Goal: Task Accomplishment & Management: Complete application form

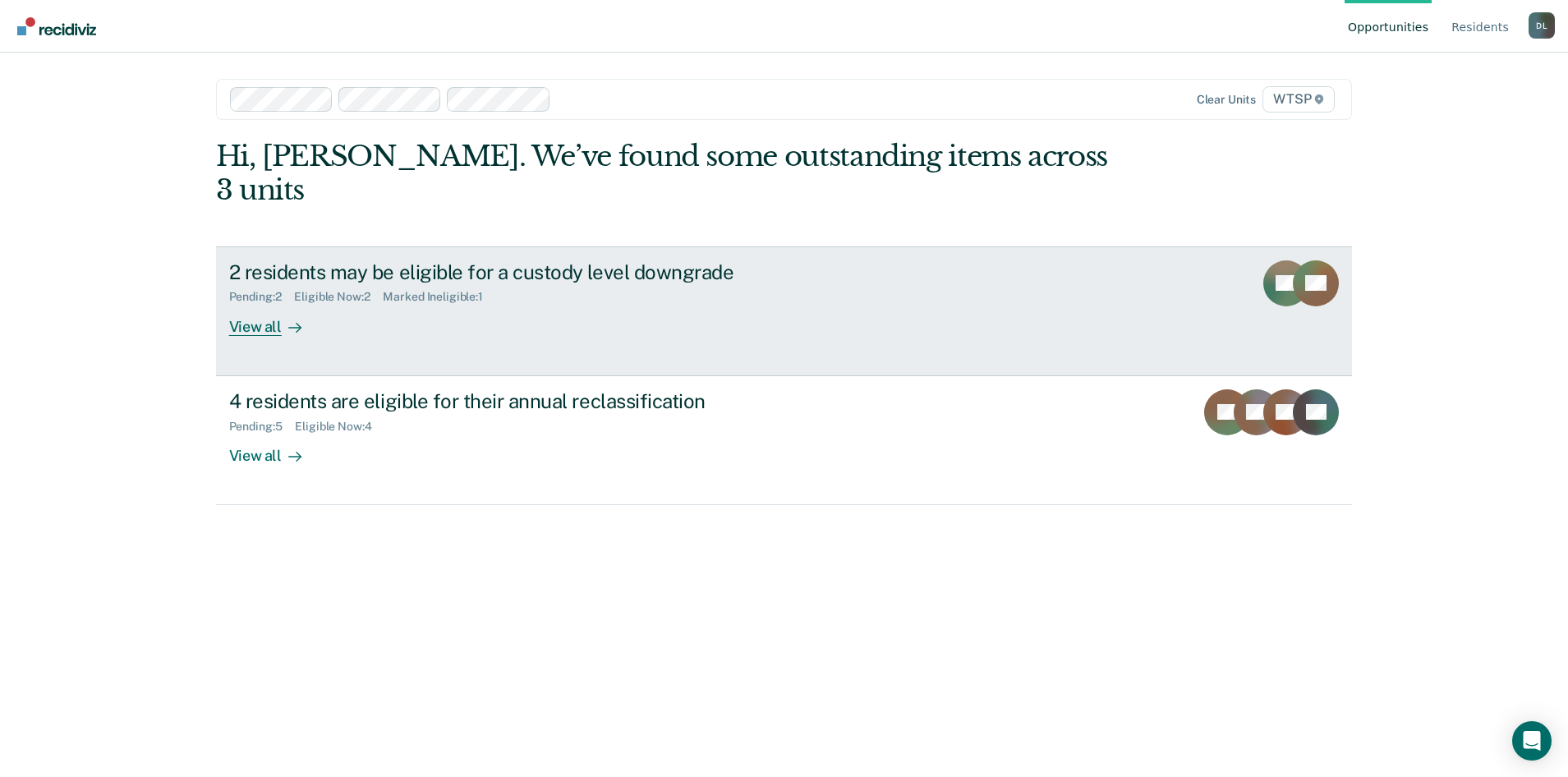
drag, startPoint x: 0, startPoint y: 0, endPoint x: 260, endPoint y: 291, distance: 390.2
click at [260, 303] on div "View all" at bounding box center [275, 319] width 92 height 32
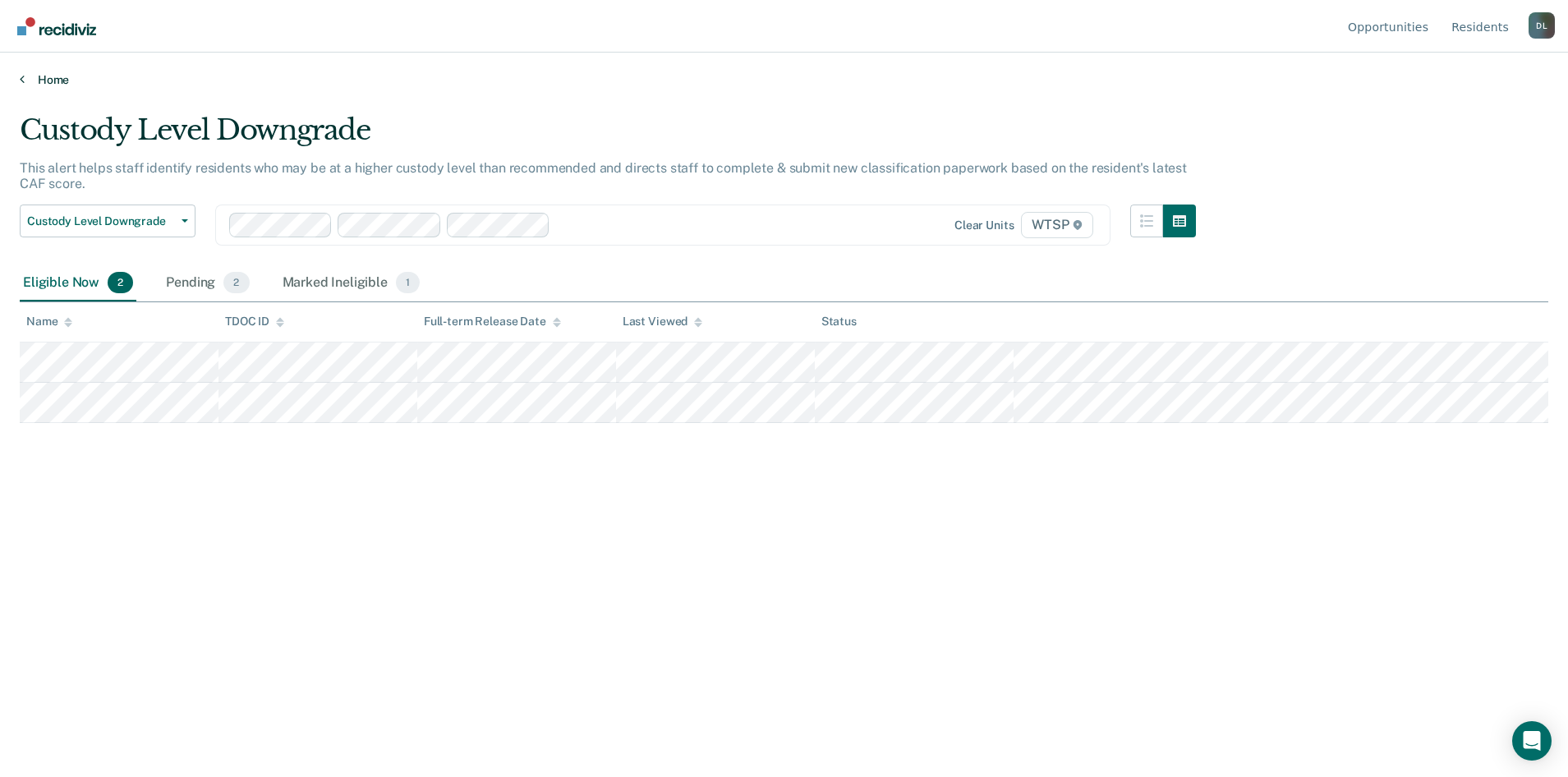
click at [57, 80] on link "Home" at bounding box center [784, 80] width 1529 height 15
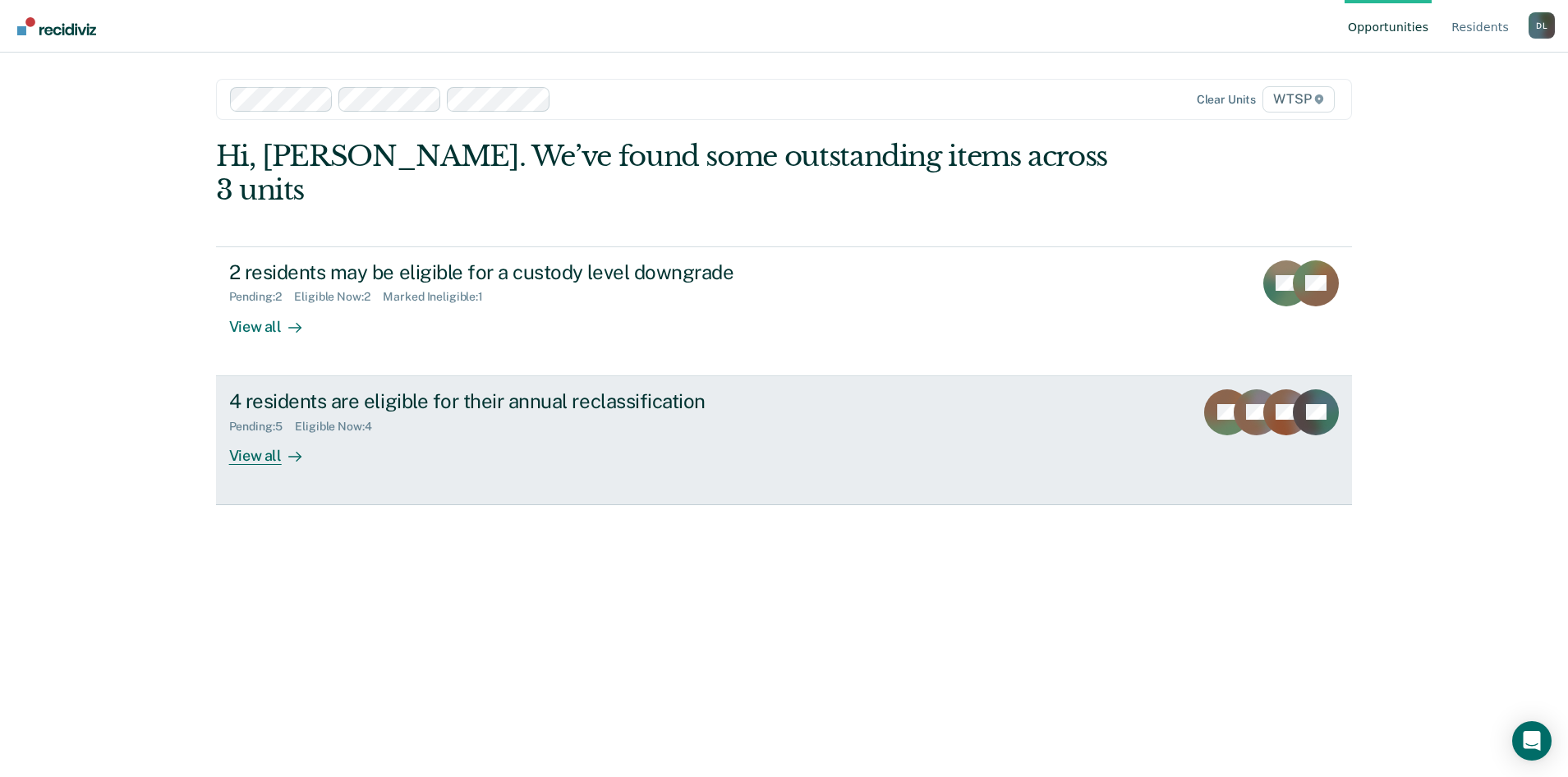
click at [262, 432] on div "View all" at bounding box center [275, 448] width 92 height 32
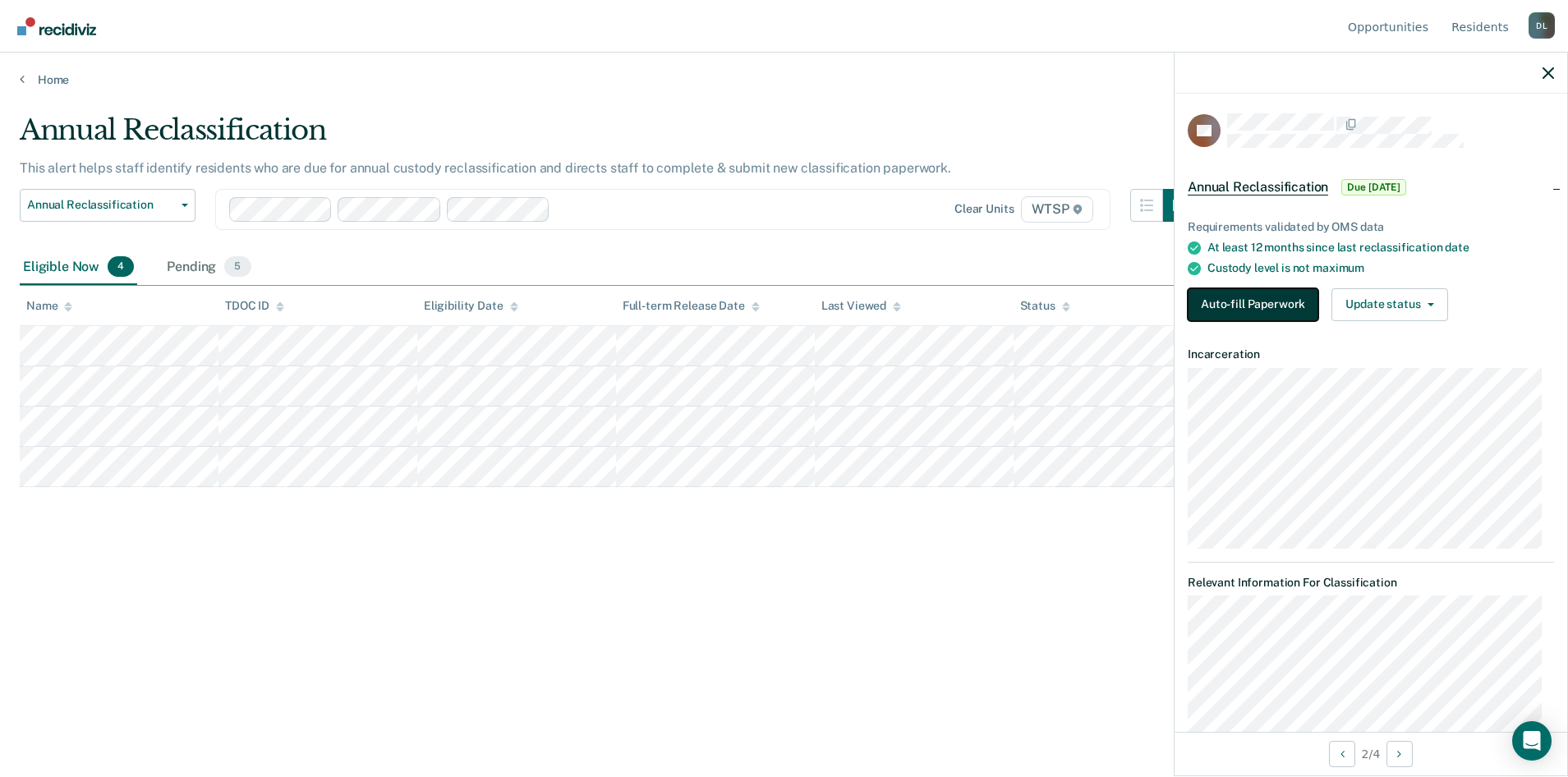
click at [1267, 294] on button "Auto-fill Paperwork" at bounding box center [1253, 304] width 131 height 33
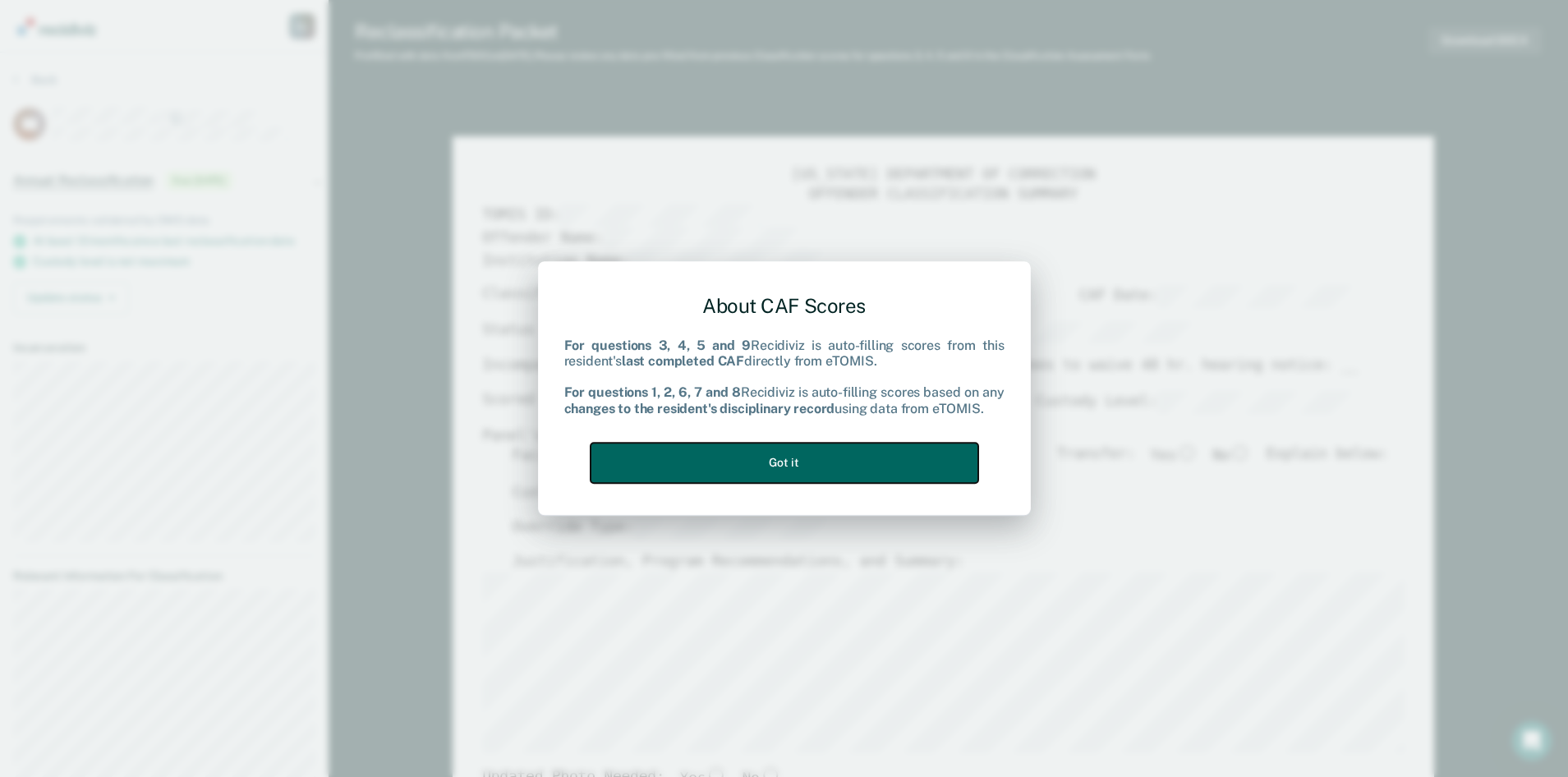
click at [794, 455] on button "Got it" at bounding box center [784, 463] width 388 height 40
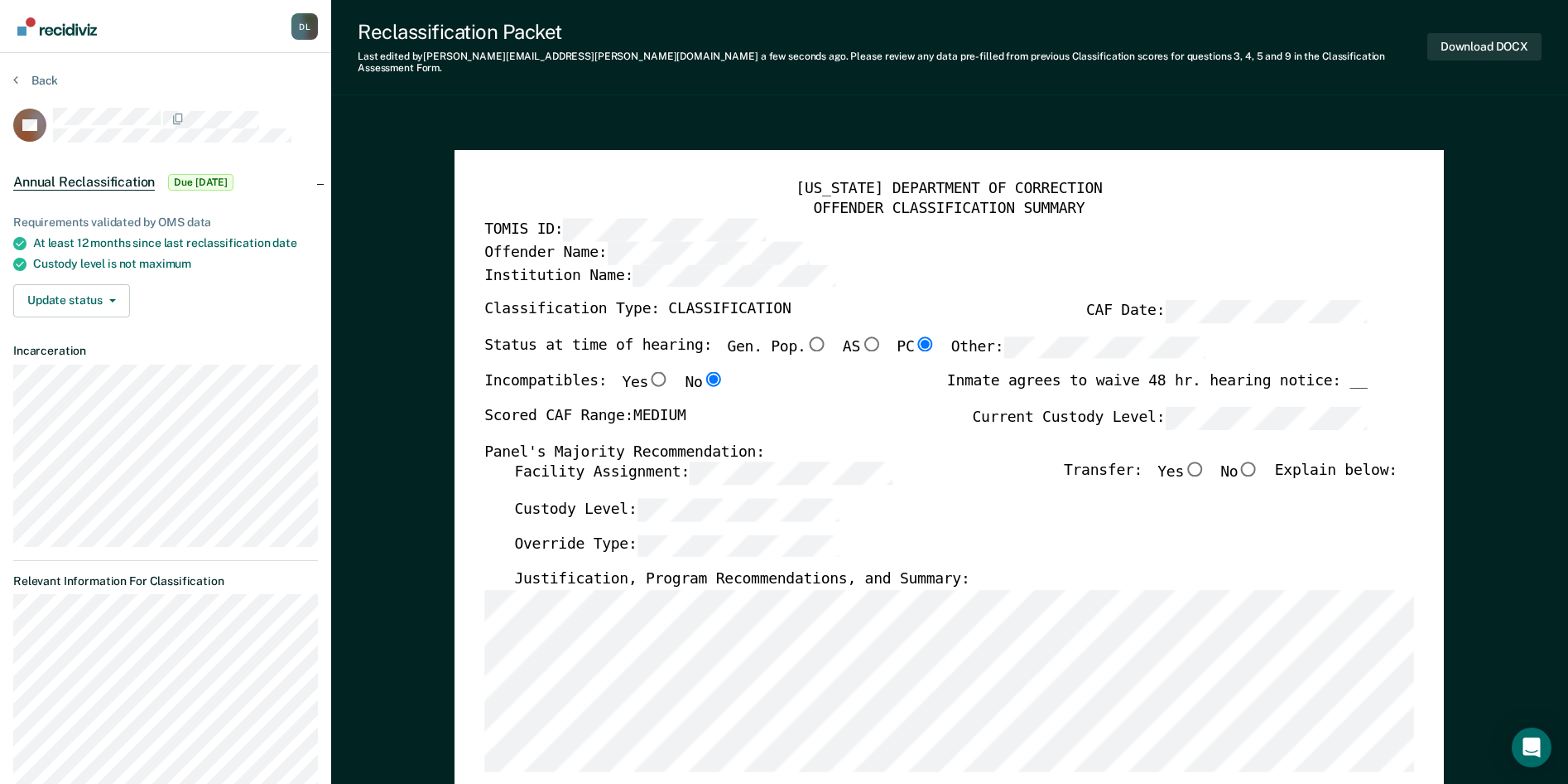
click at [1259, 461] on input "No" at bounding box center [1249, 469] width 21 height 15
type textarea "x"
radio input "true"
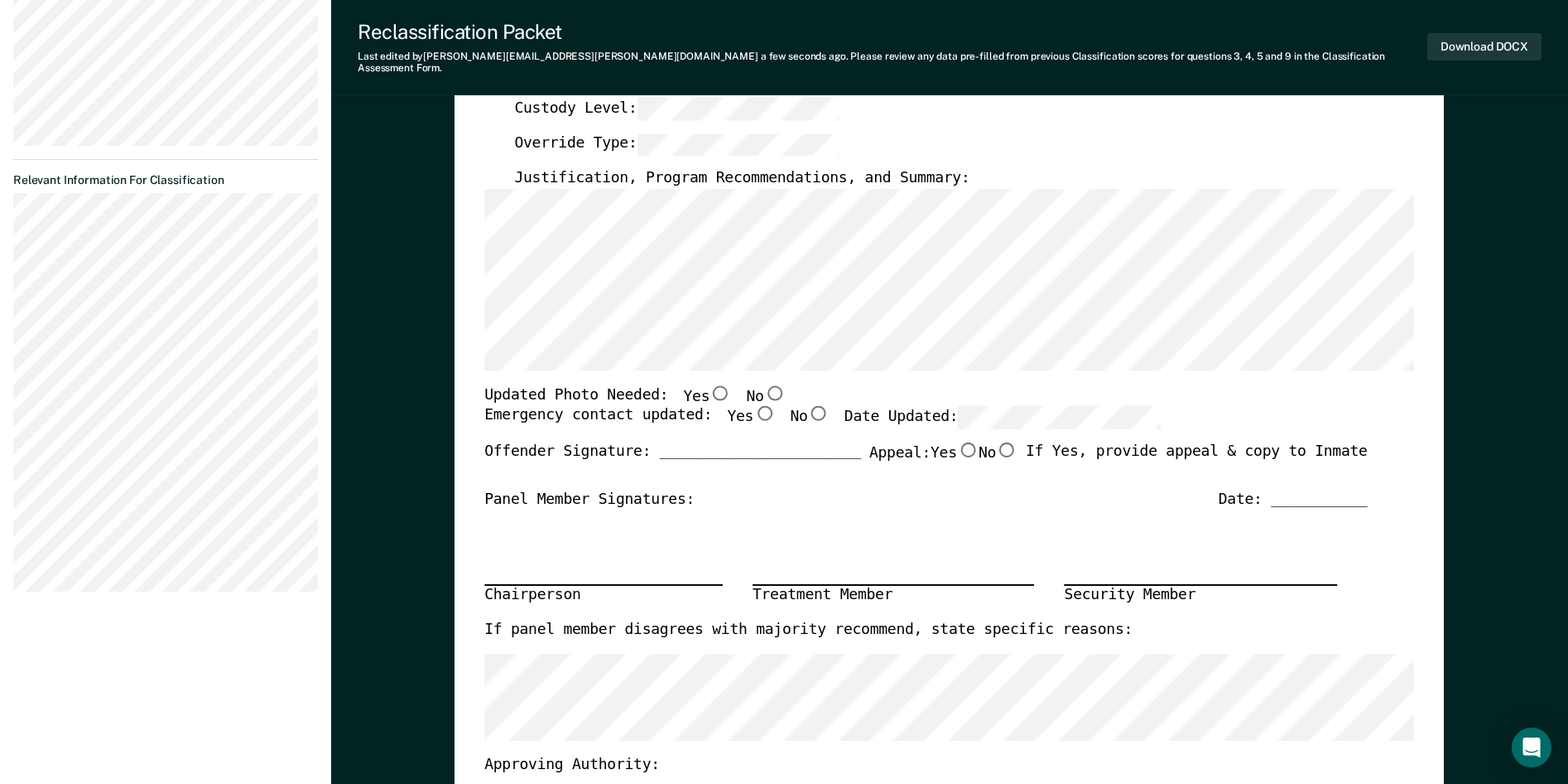
scroll to position [414, 0]
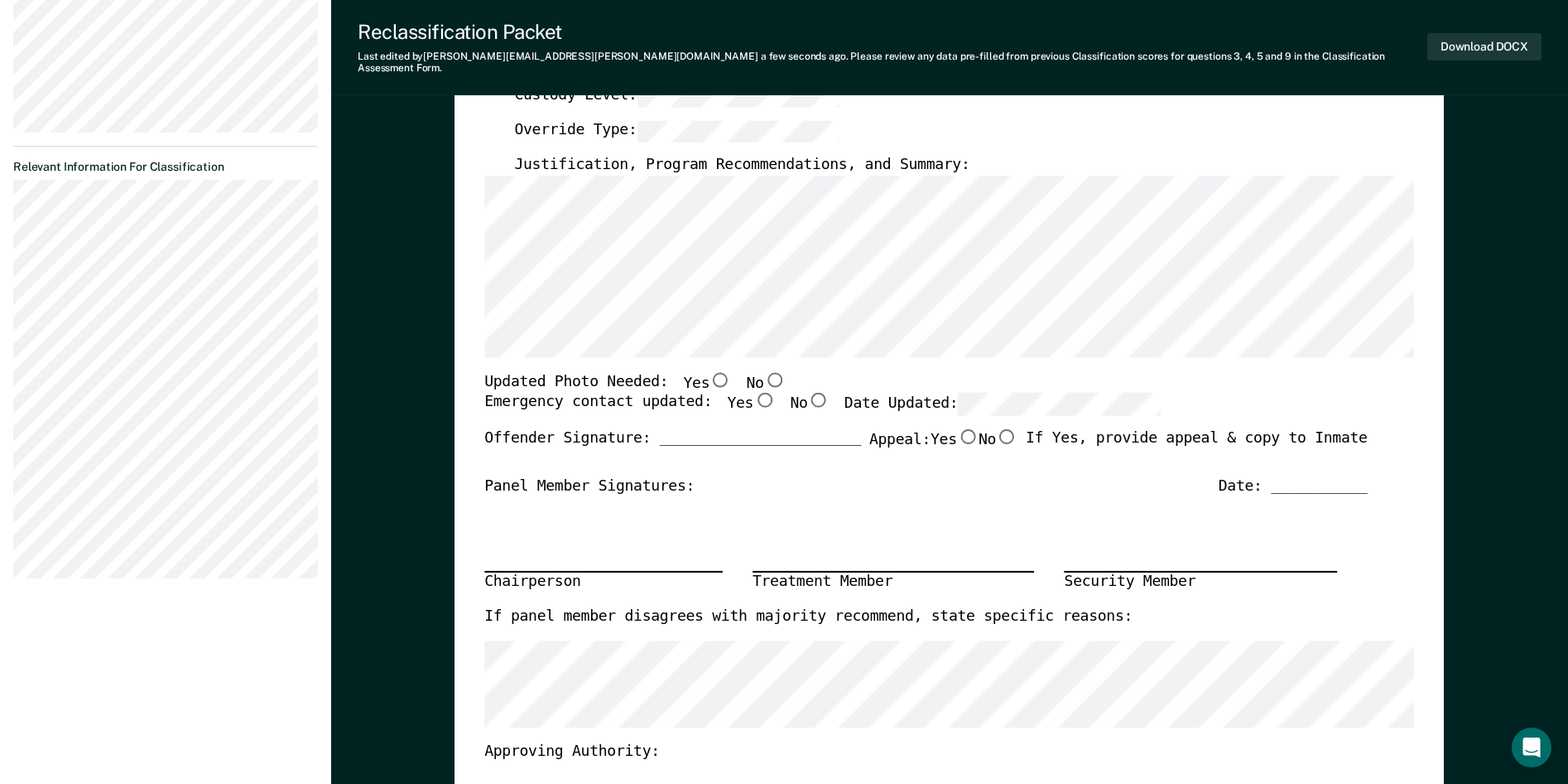
click at [764, 372] on input "No" at bounding box center [774, 379] width 21 height 15
type textarea "x"
radio input "true"
click at [754, 393] on input "Yes" at bounding box center [764, 400] width 21 height 15
type textarea "x"
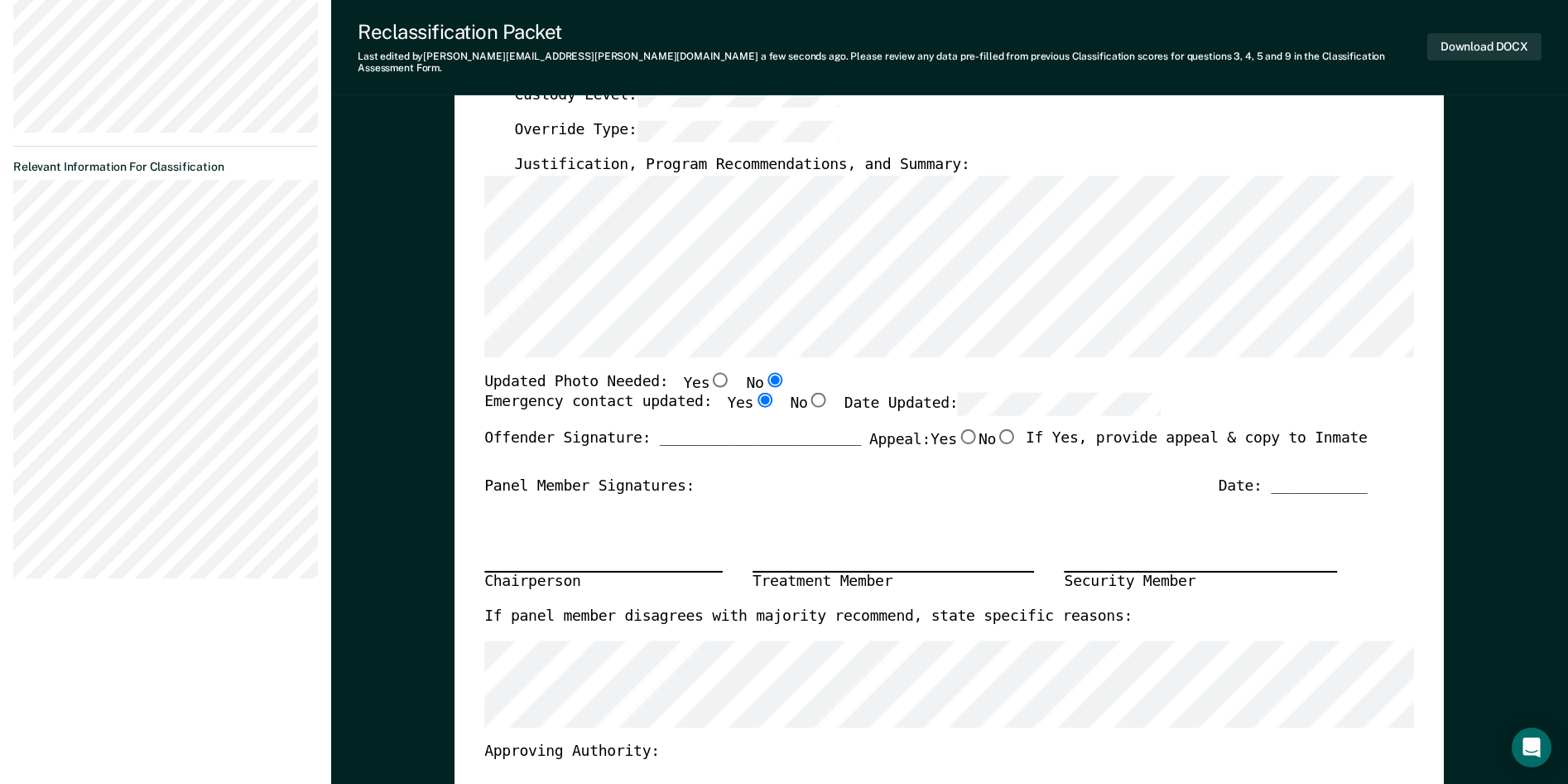
radio input "true"
click at [1002, 429] on input "No" at bounding box center [1007, 436] width 21 height 15
type textarea "x"
radio input "true"
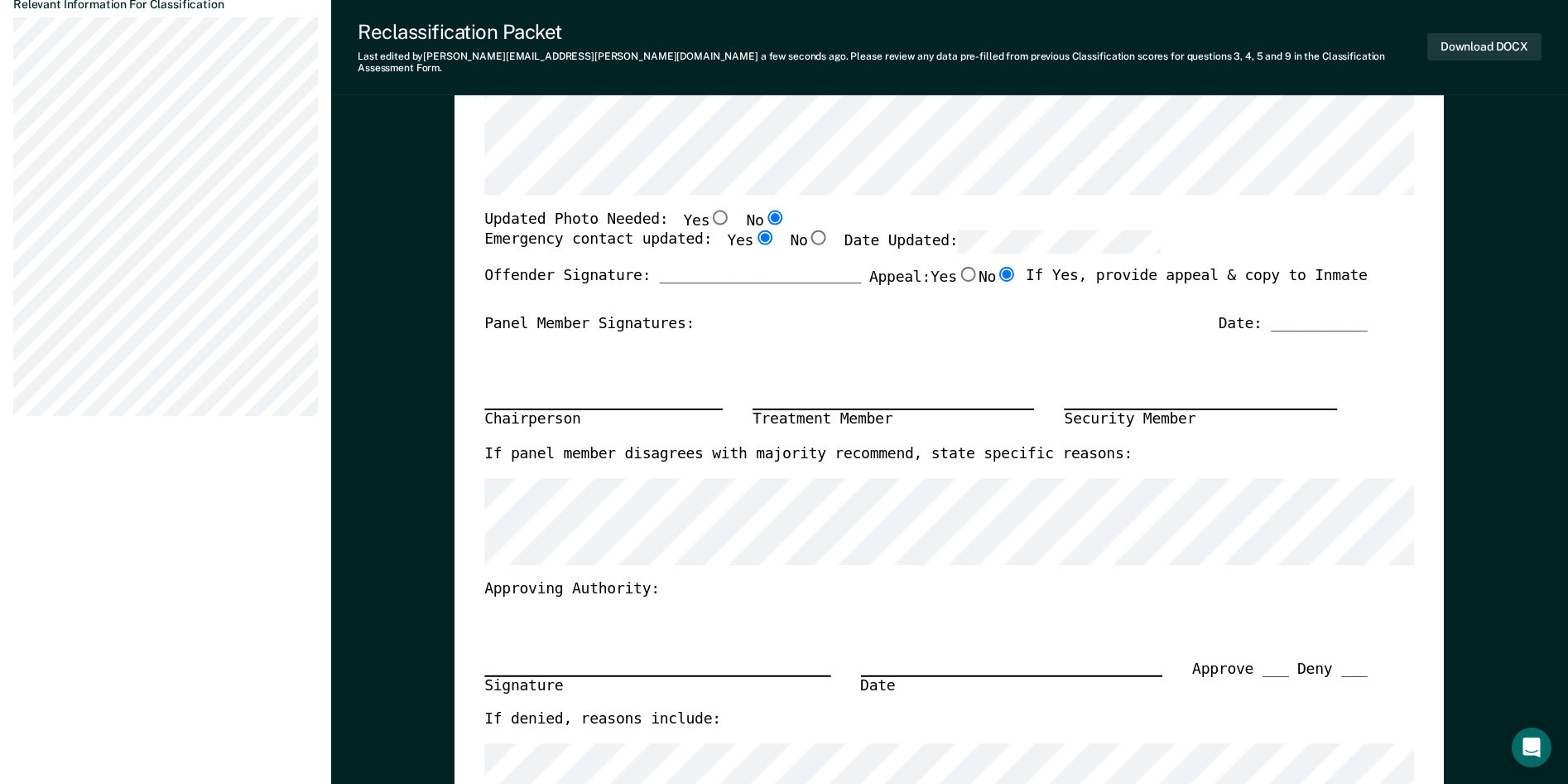
scroll to position [745, 0]
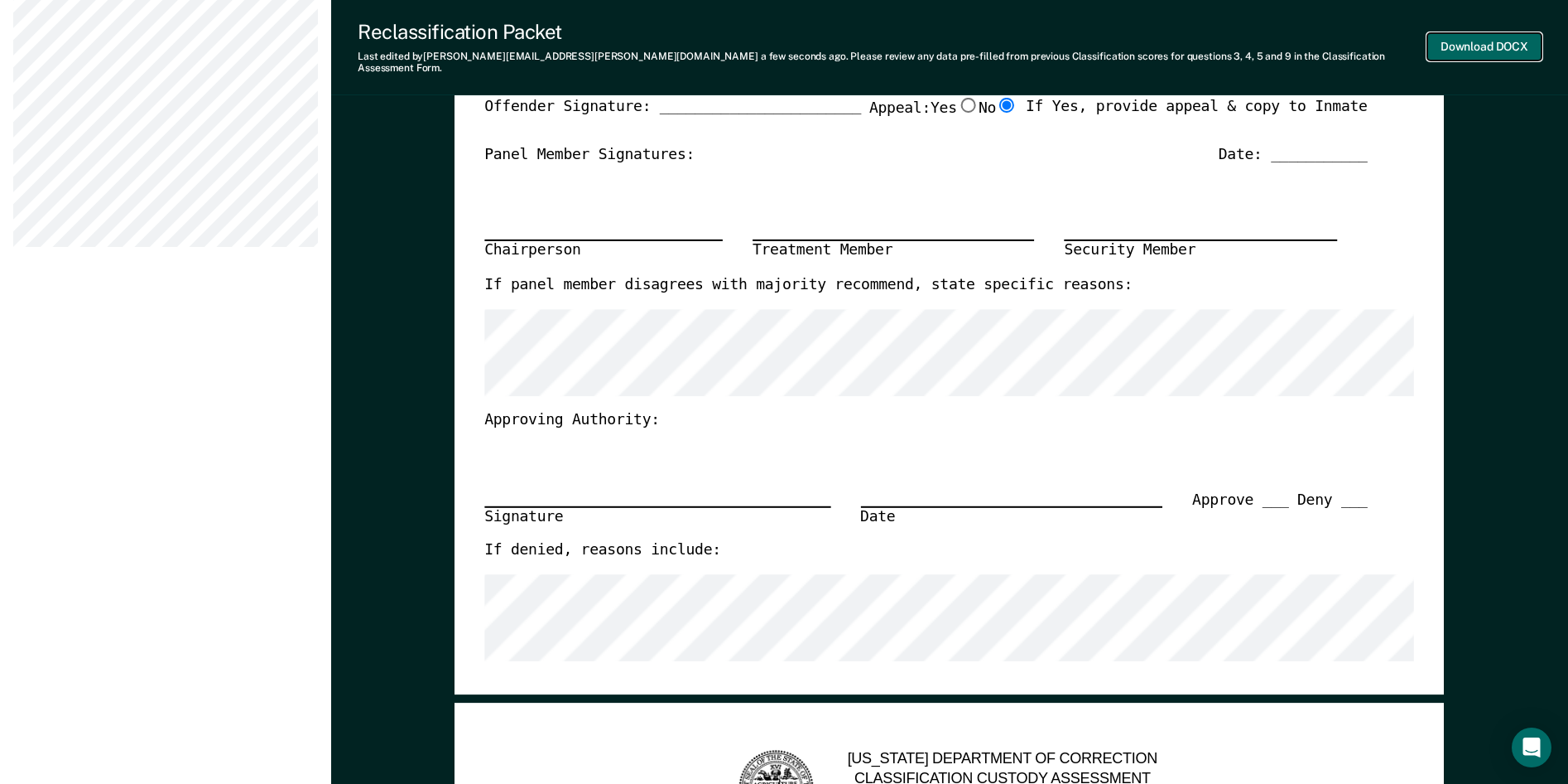
click at [1480, 39] on button "Download DOCX" at bounding box center [1484, 47] width 114 height 28
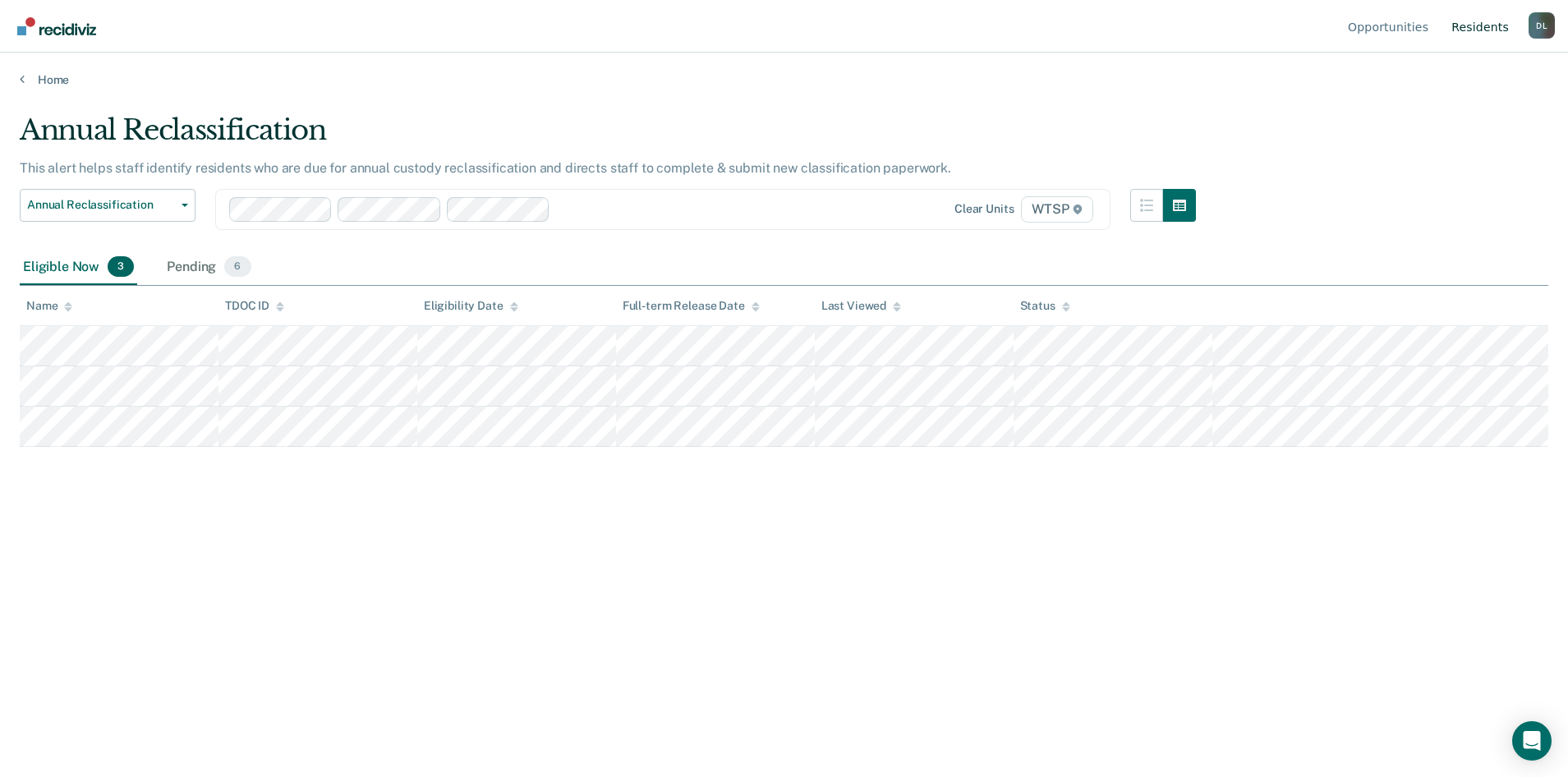
click at [1485, 24] on link "Resident s" at bounding box center [1480, 26] width 64 height 52
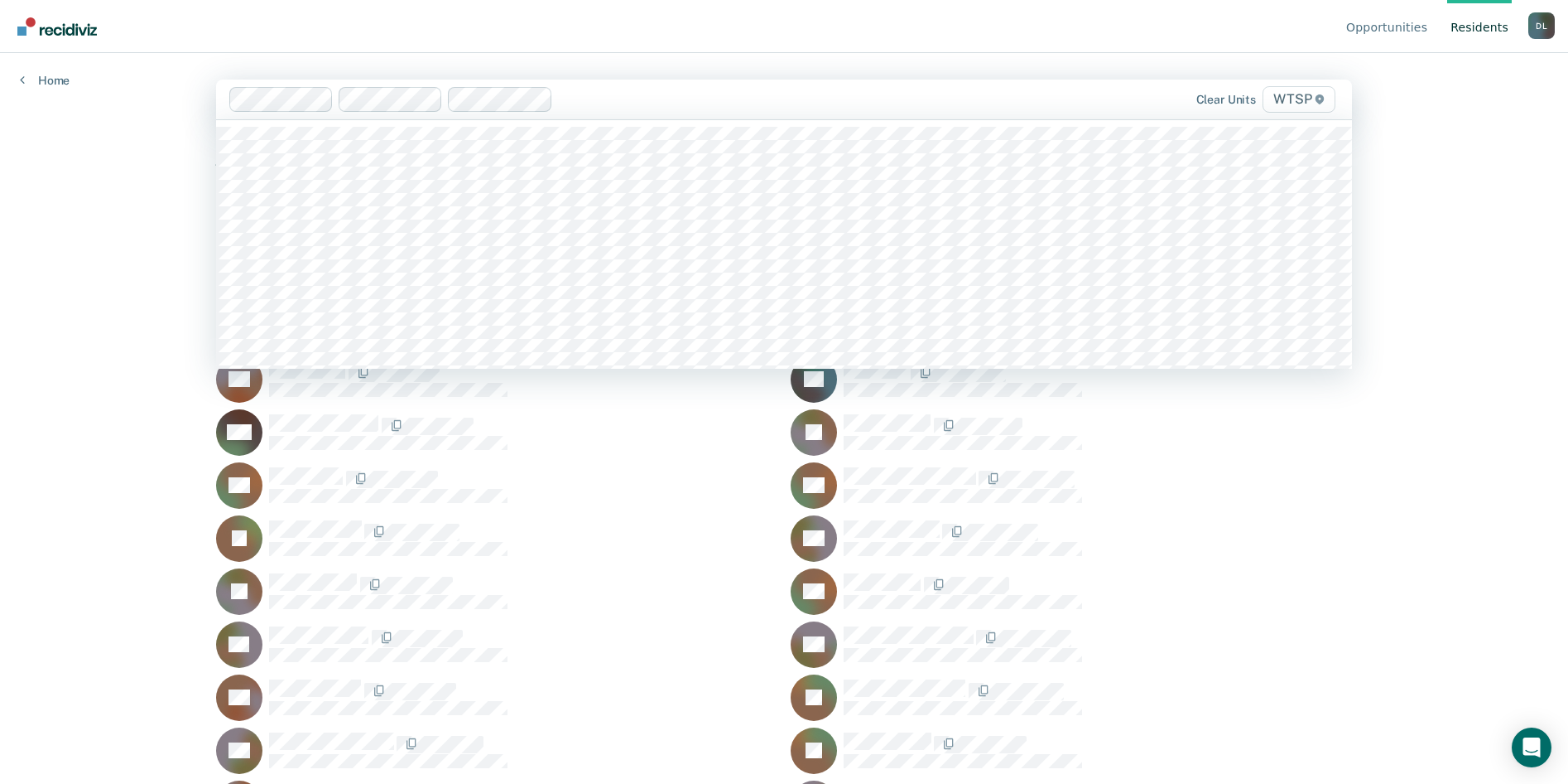
click at [1301, 101] on span "WTSP" at bounding box center [1299, 99] width 73 height 27
click at [1305, 102] on span "WTSP" at bounding box center [1299, 99] width 73 height 27
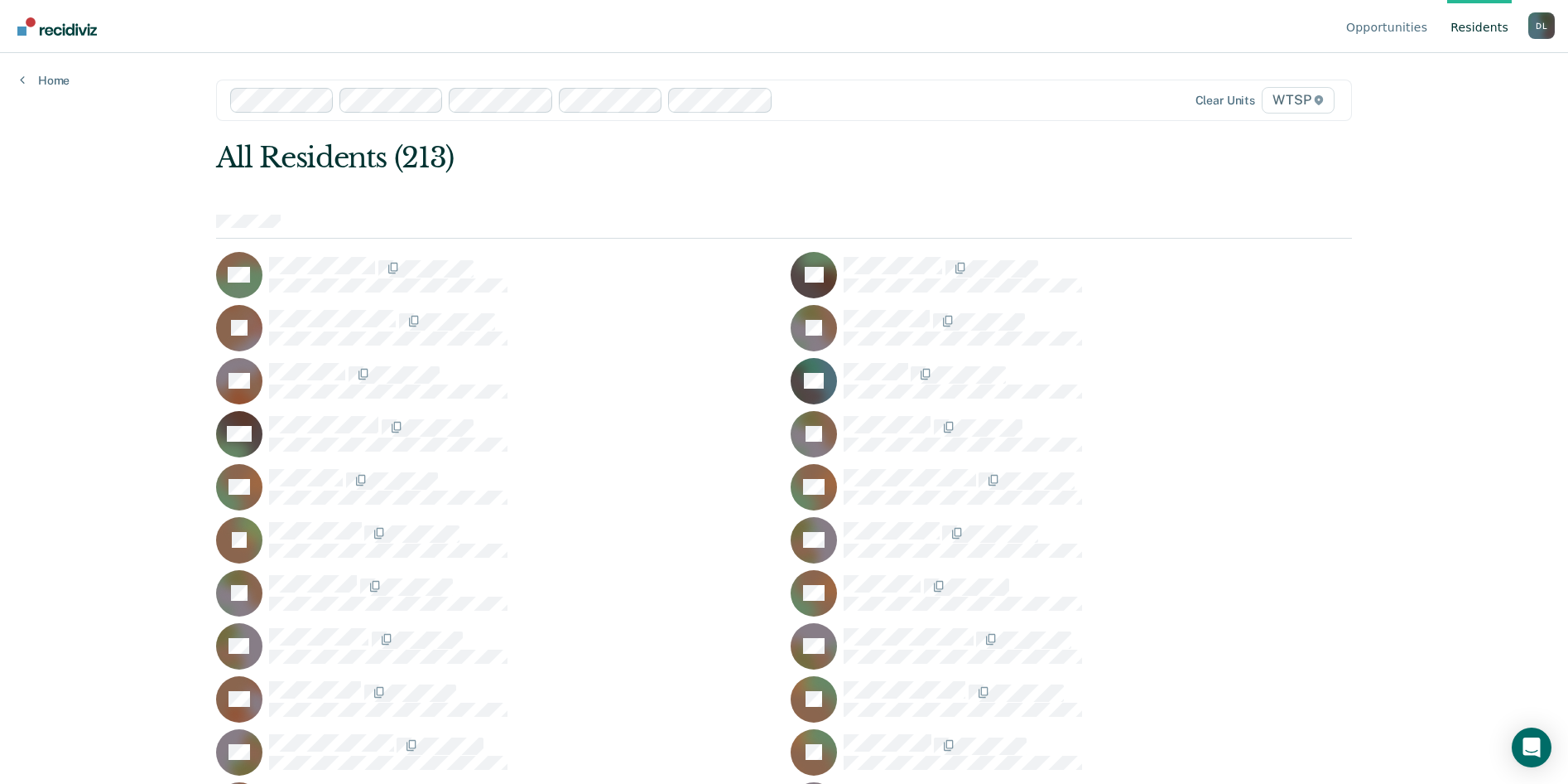
click at [1485, 26] on link "Resident s" at bounding box center [1480, 26] width 65 height 53
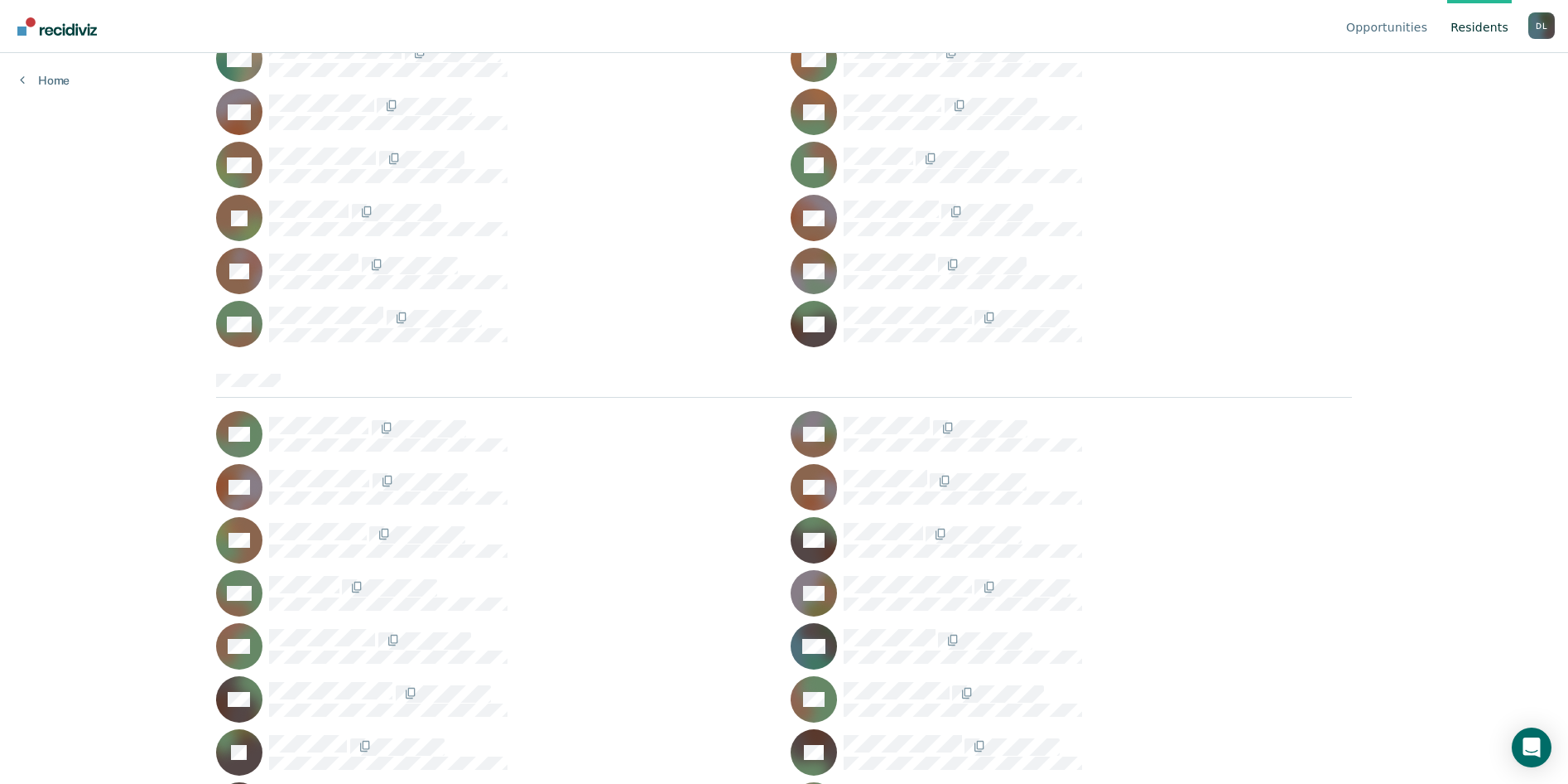
scroll to position [3728, 0]
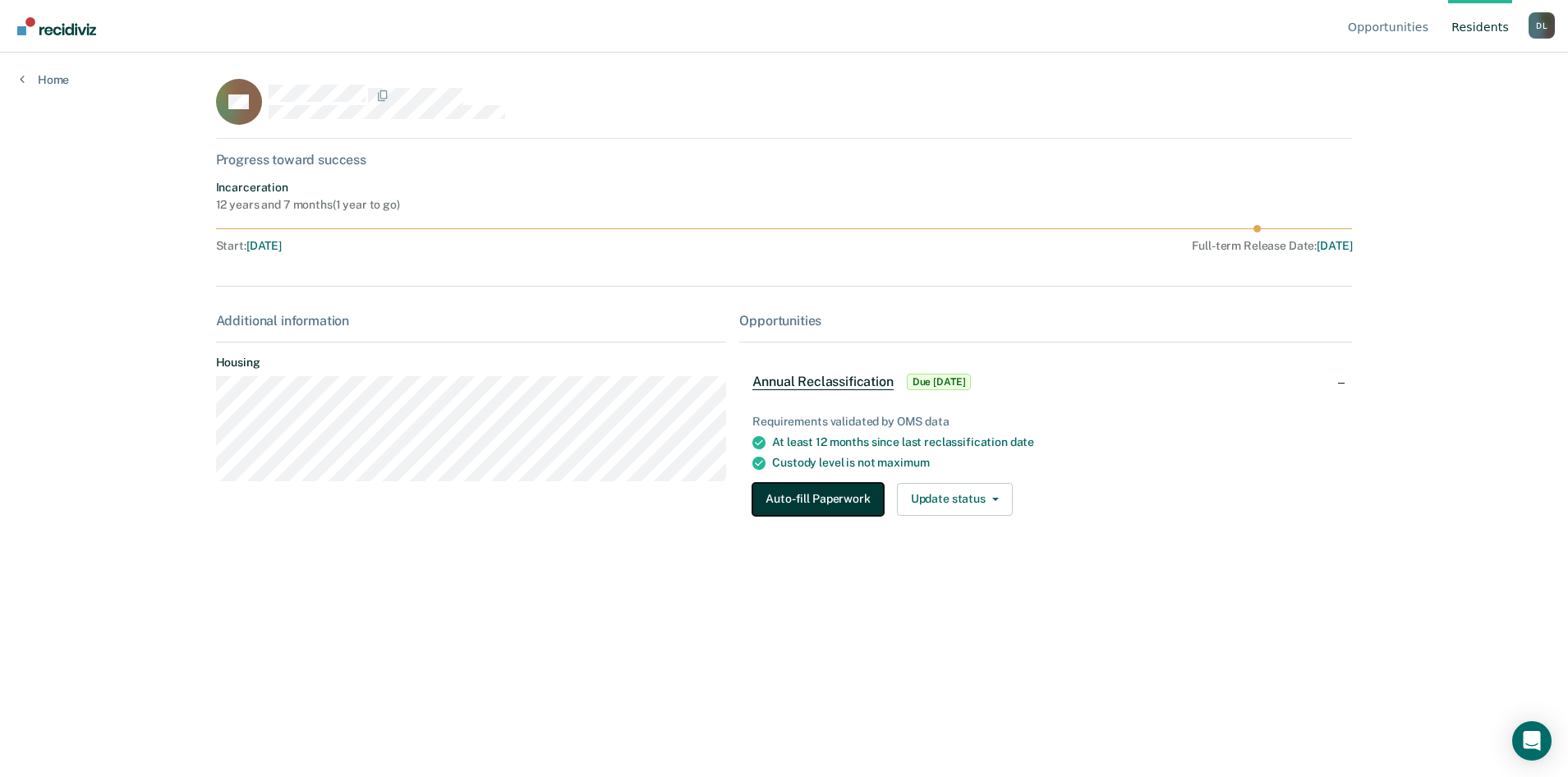
click at [839, 495] on button "Auto-fill Paperwork" at bounding box center [817, 499] width 131 height 33
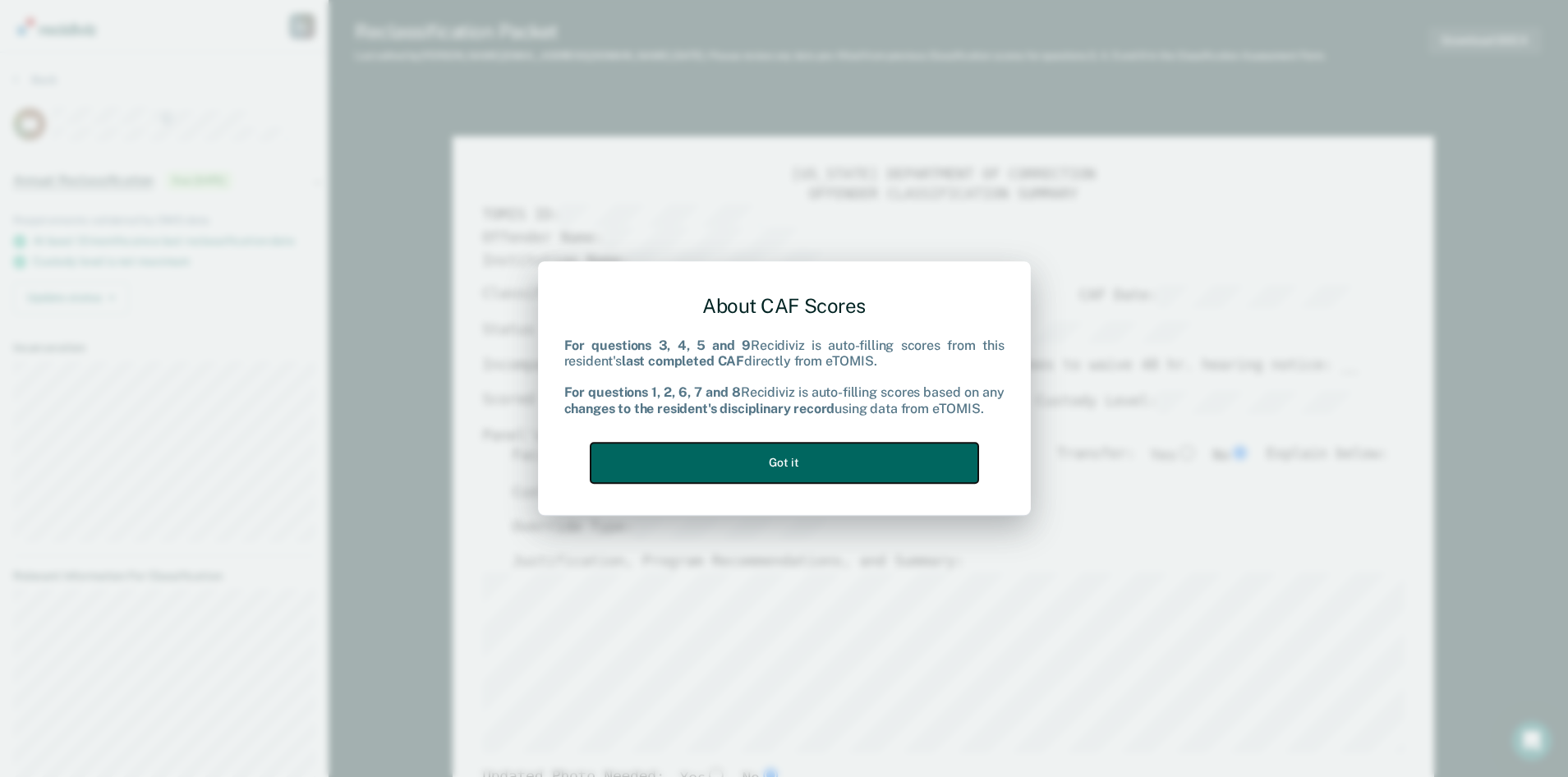
click at [786, 459] on button "Got it" at bounding box center [784, 463] width 388 height 40
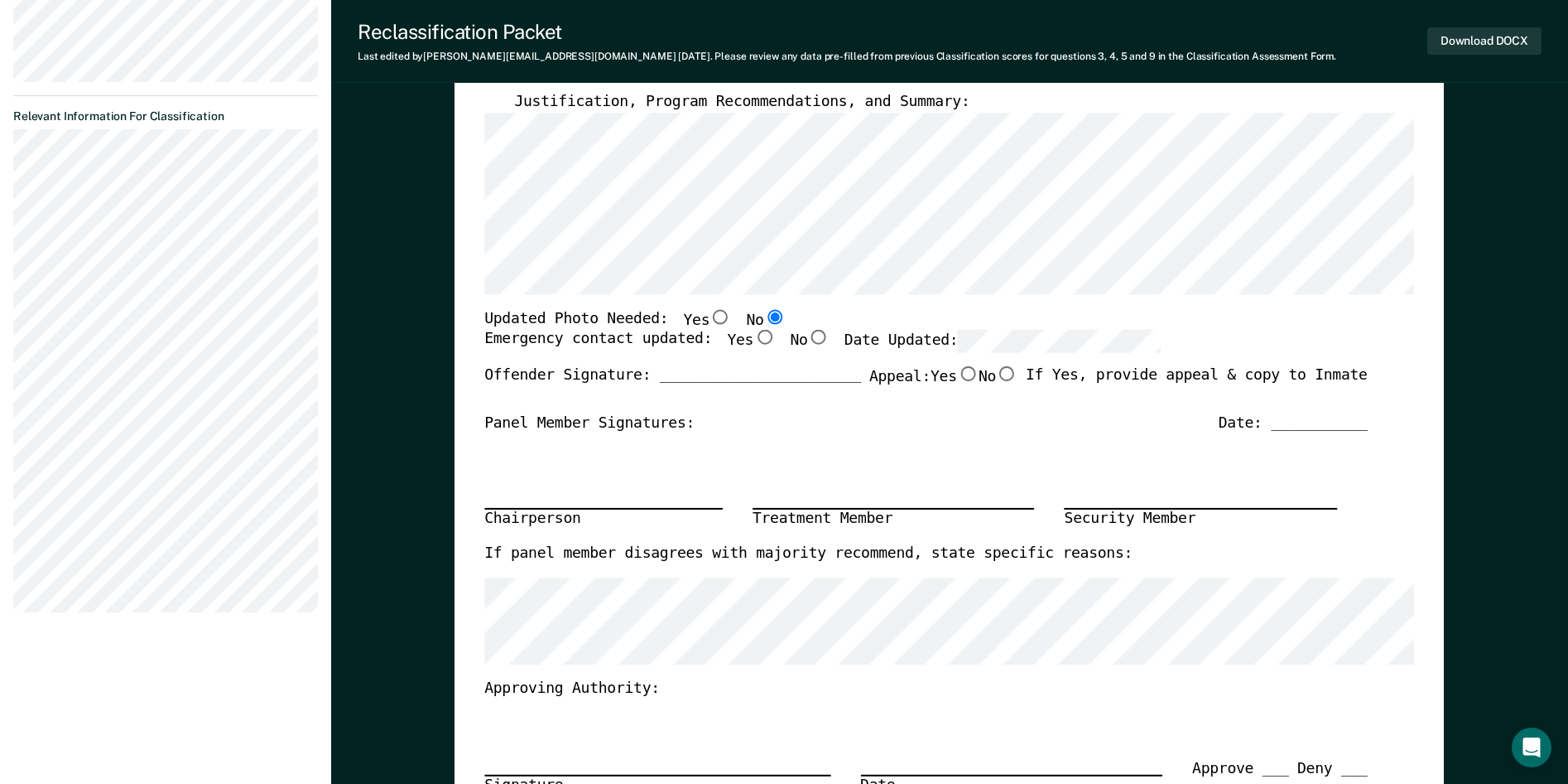
scroll to position [497, 0]
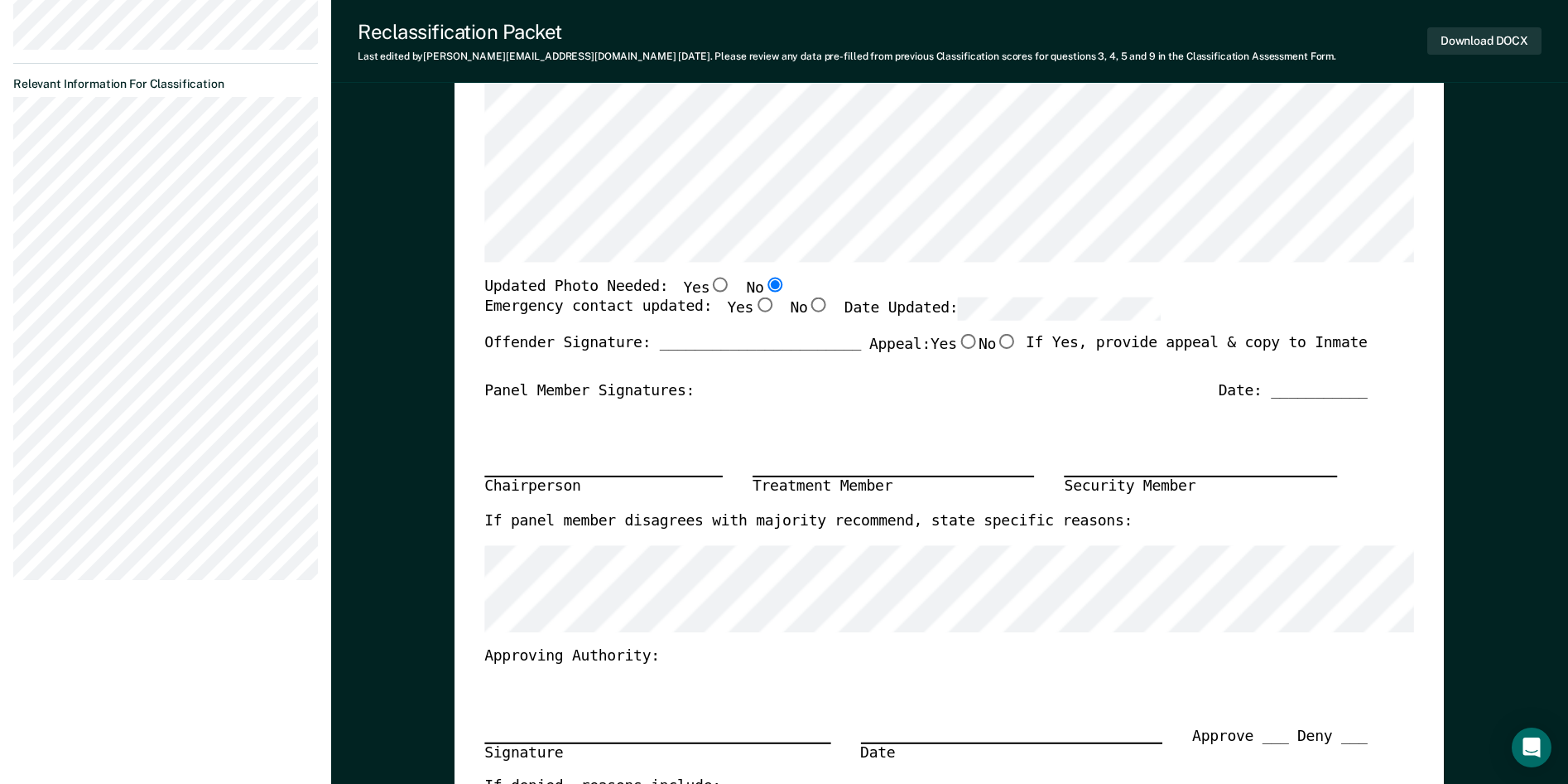
click at [754, 307] on input "Yes" at bounding box center [764, 305] width 21 height 15
type textarea "x"
radio input "true"
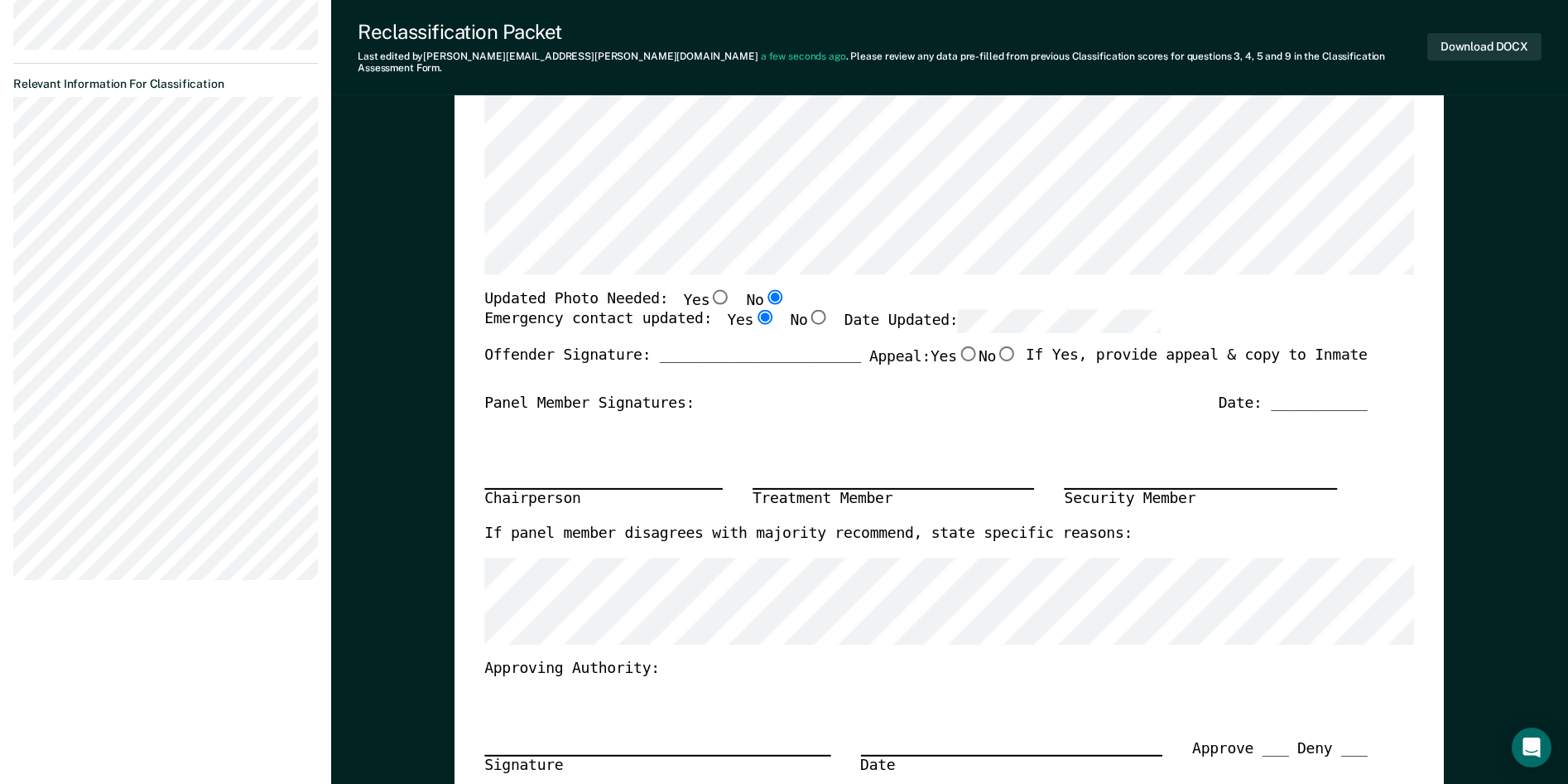
click at [998, 346] on input "No" at bounding box center [1007, 353] width 21 height 15
type textarea "x"
radio input "true"
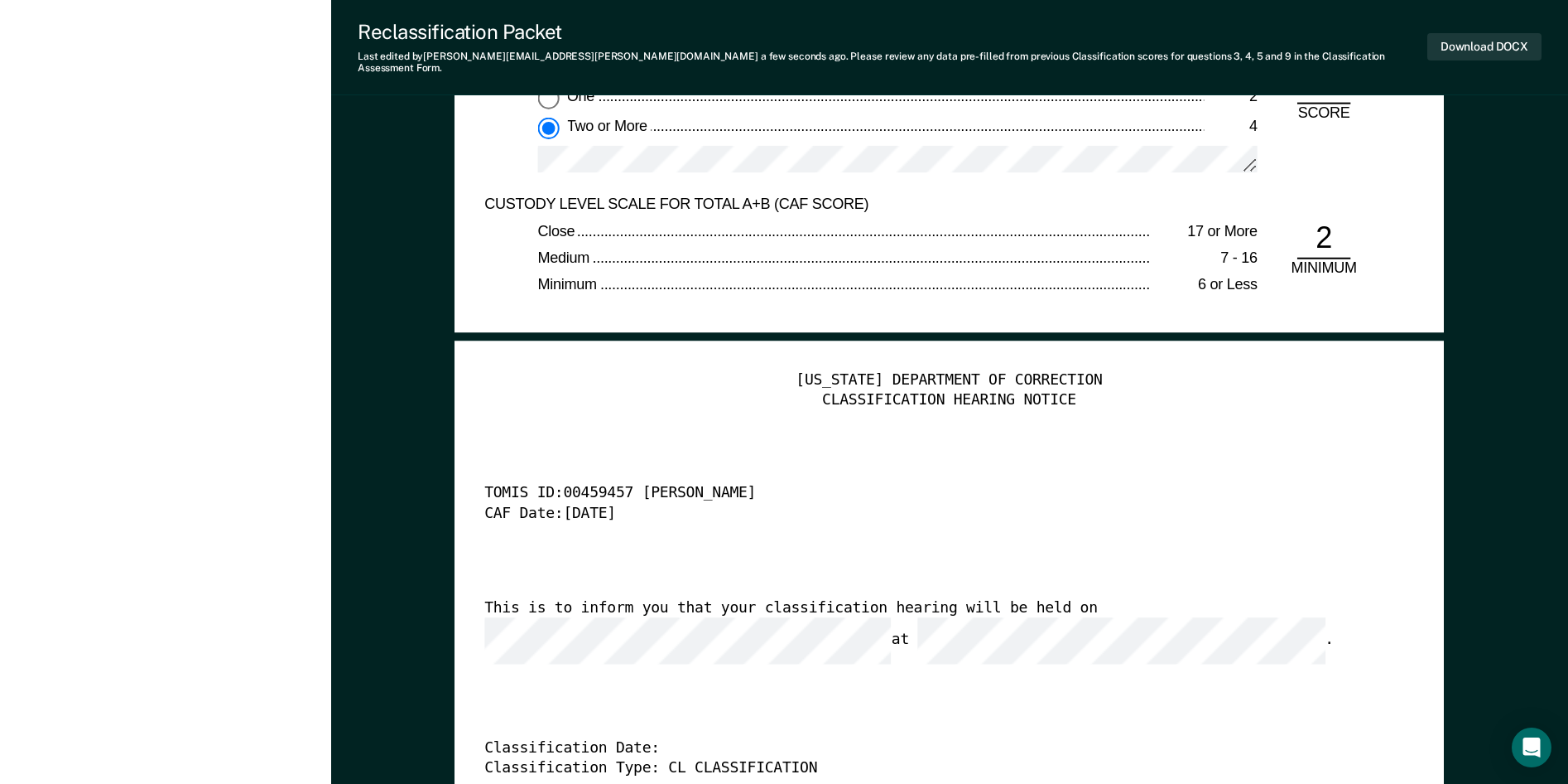
scroll to position [3811, 0]
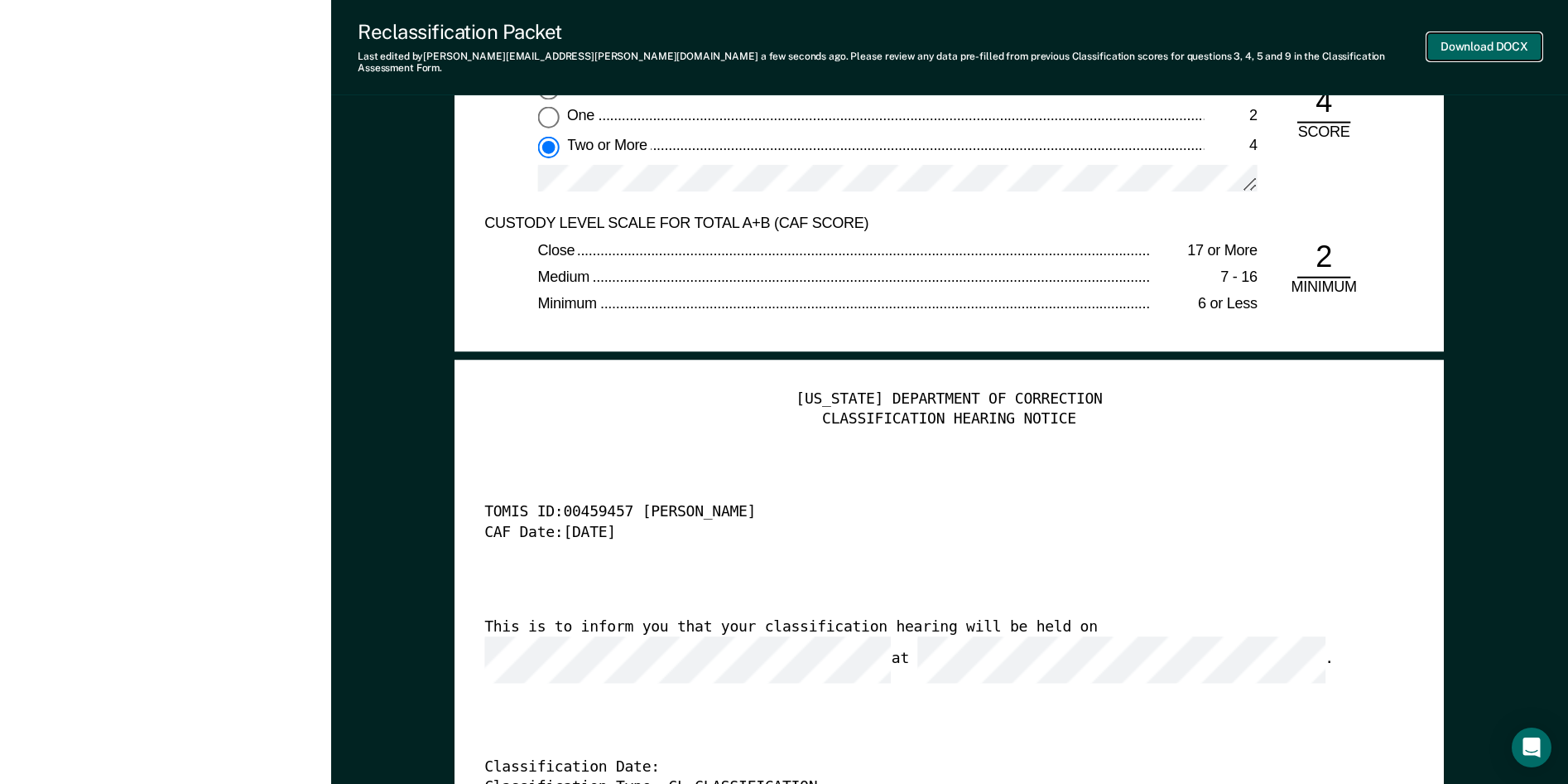
click at [1472, 36] on button "Download DOCX" at bounding box center [1484, 47] width 114 height 28
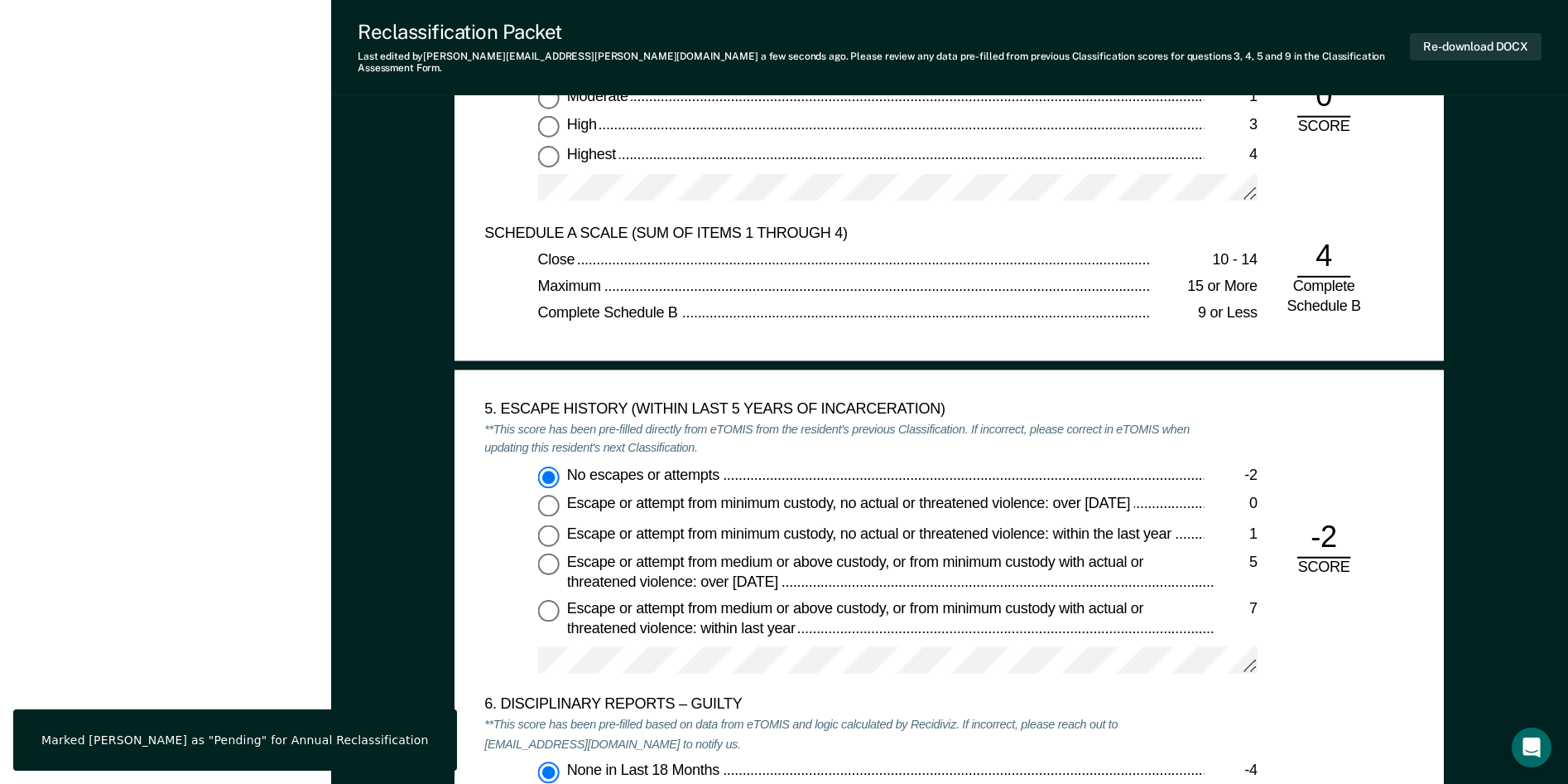
scroll to position [2727, 0]
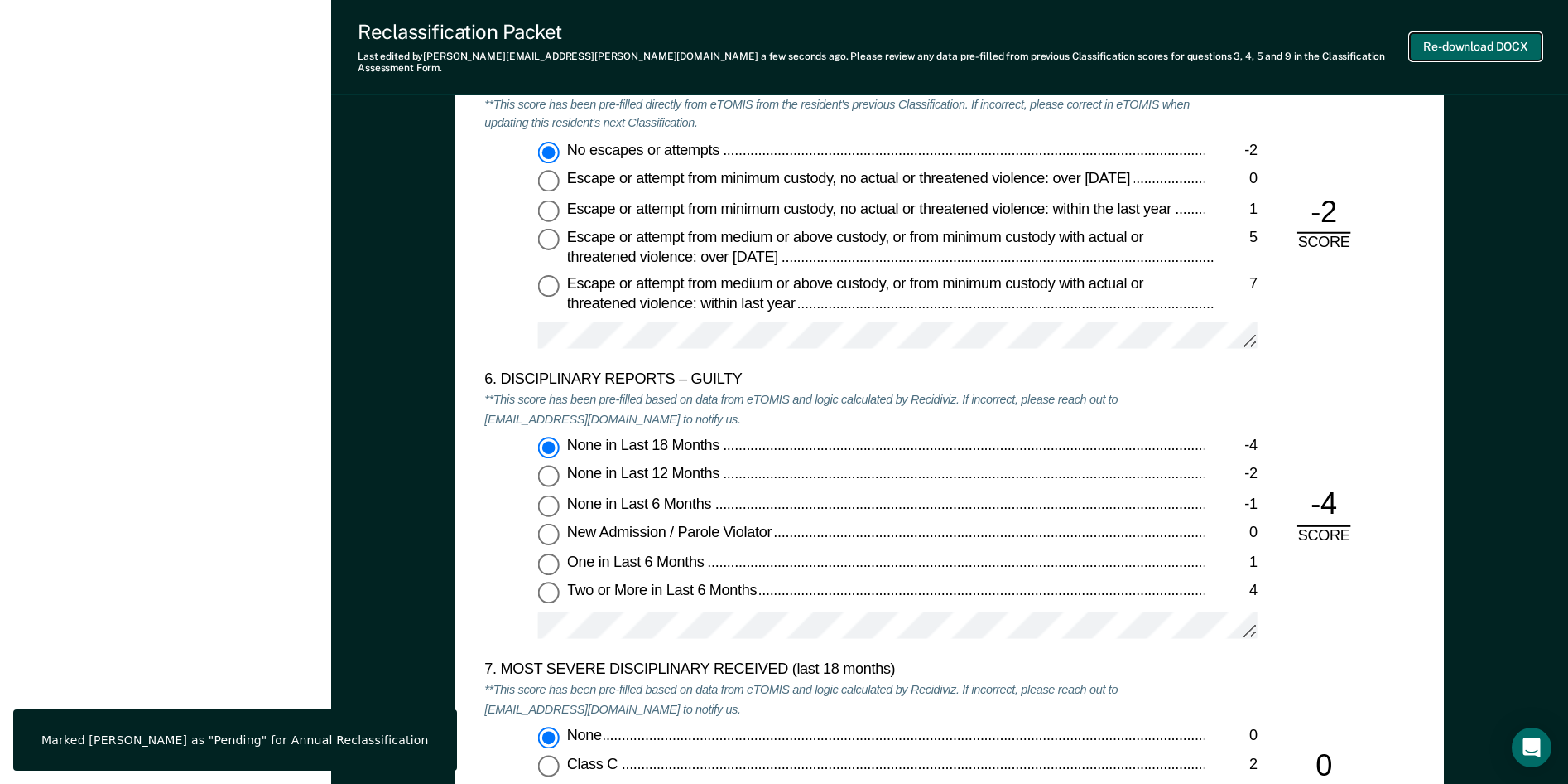
click at [1468, 36] on button "Re-download DOCX" at bounding box center [1476, 47] width 132 height 28
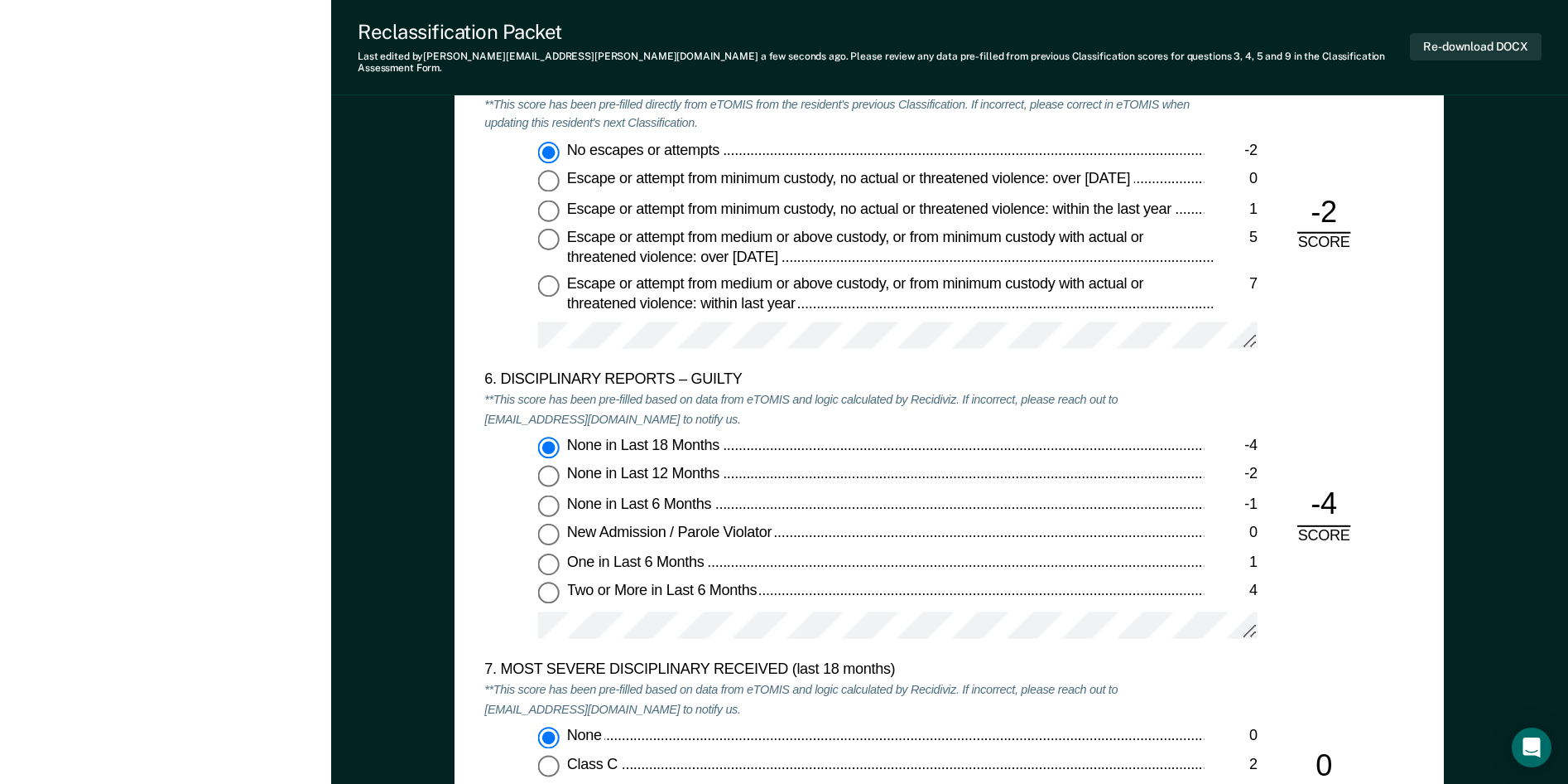
type textarea "x"
